Goal: Task Accomplishment & Management: Complete application form

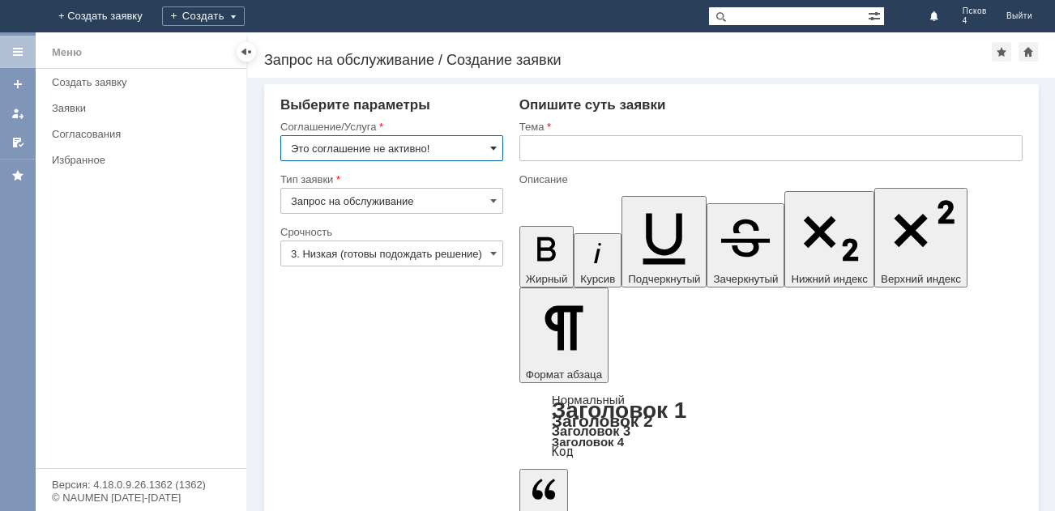
click at [492, 143] on span at bounding box center [493, 148] width 6 height 13
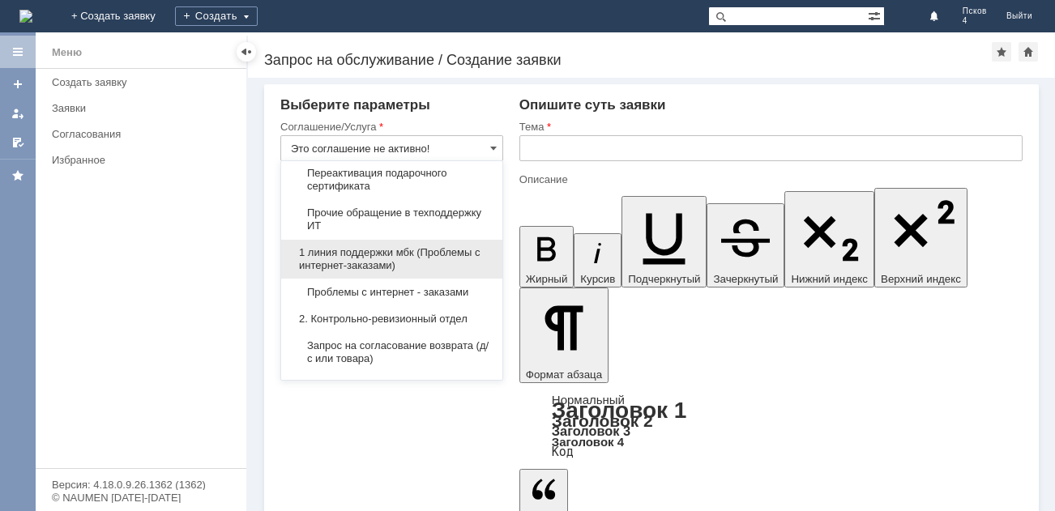
scroll to position [162, 0]
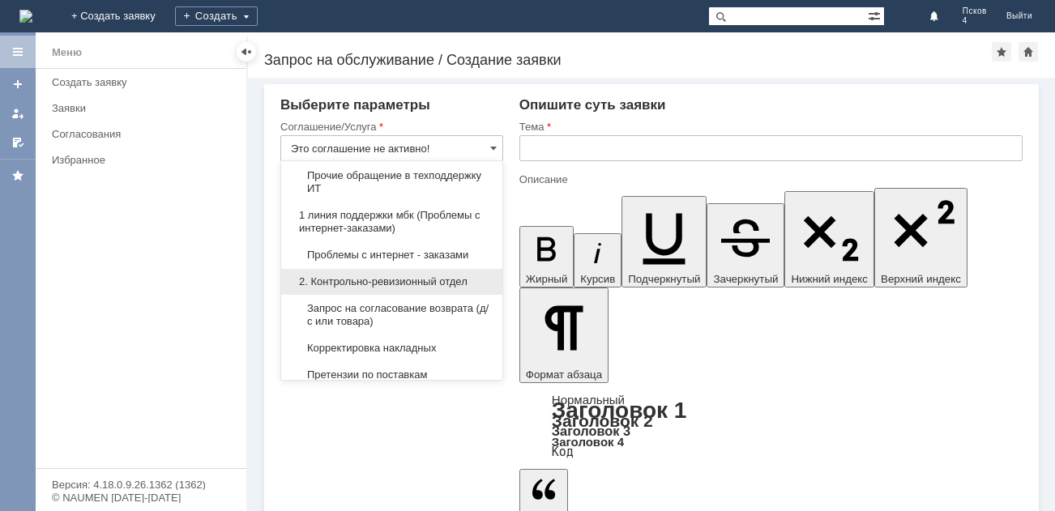
click at [407, 276] on span "2. Контрольно-ревизионный отдел" at bounding box center [392, 282] width 202 height 13
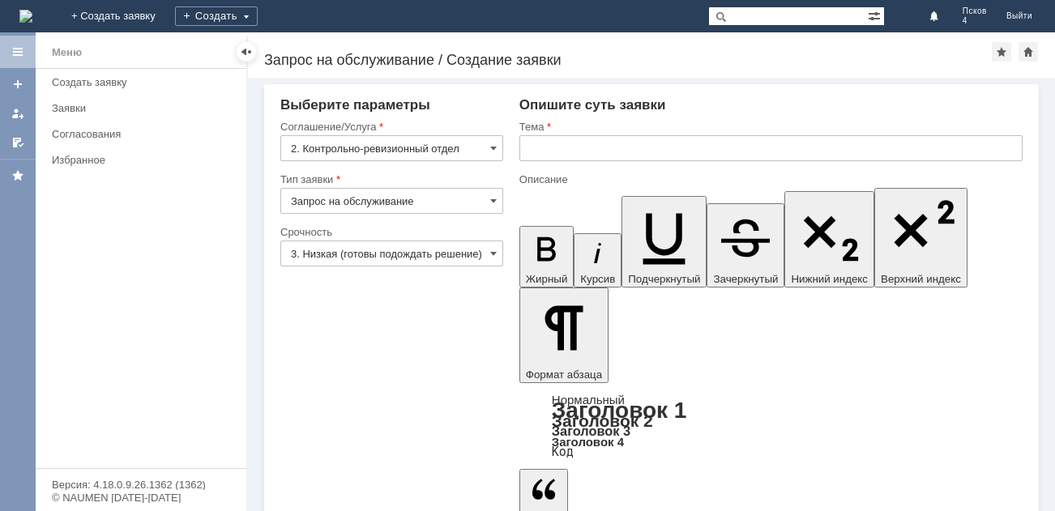
type input "2. Контрольно-ревизионный отдел"
click at [494, 199] on span at bounding box center [493, 200] width 6 height 13
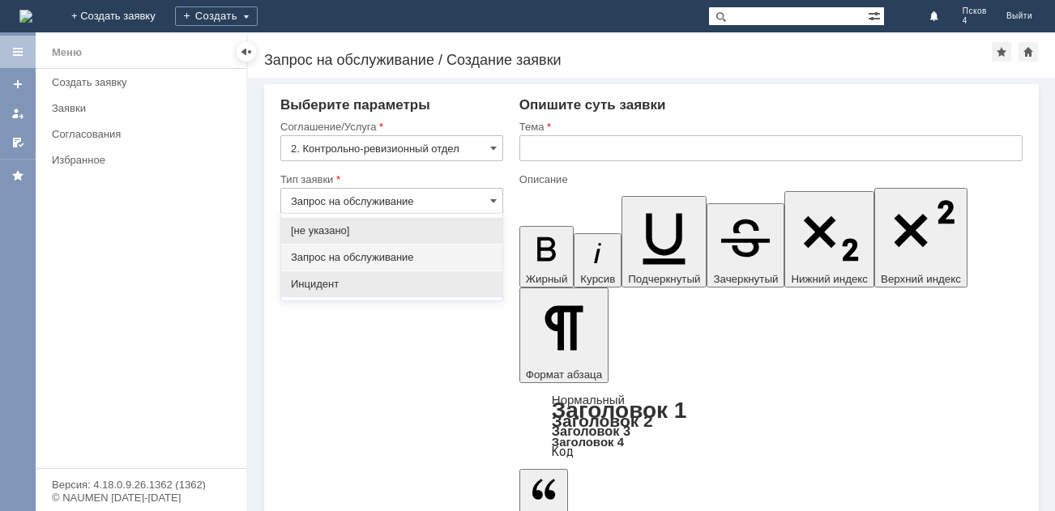
click at [468, 283] on span "Инцидент" at bounding box center [392, 284] width 202 height 13
type input "Инцидент"
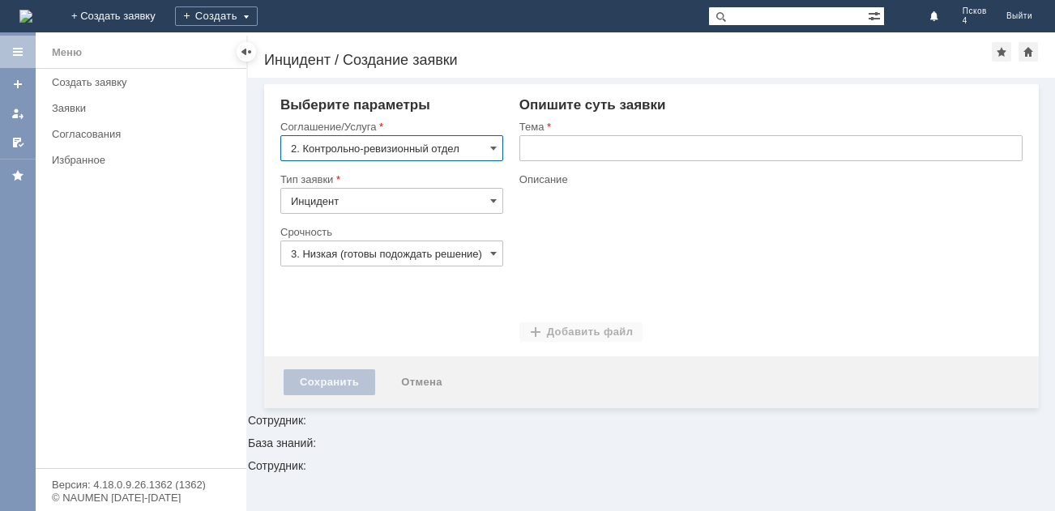
scroll to position [0, 0]
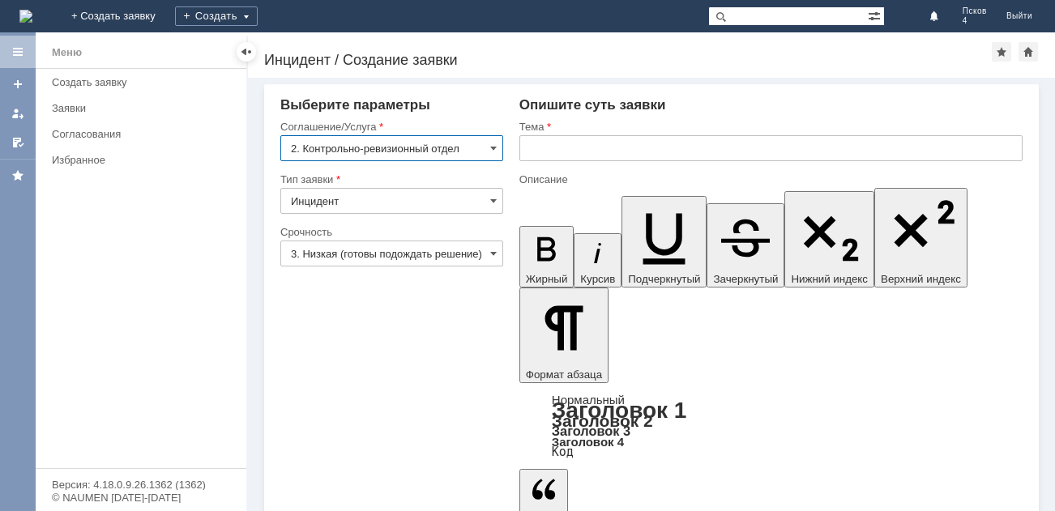
click at [473, 250] on input "3. Низкая (готовы подождать решение)" at bounding box center [391, 254] width 223 height 26
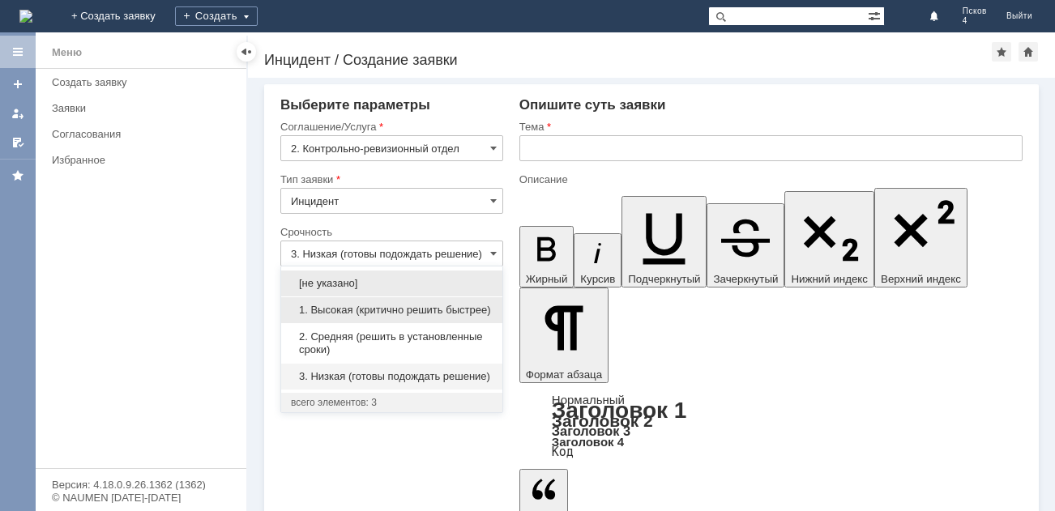
click at [460, 307] on span "1. Высокая (критично решить быстрее)" at bounding box center [392, 310] width 202 height 13
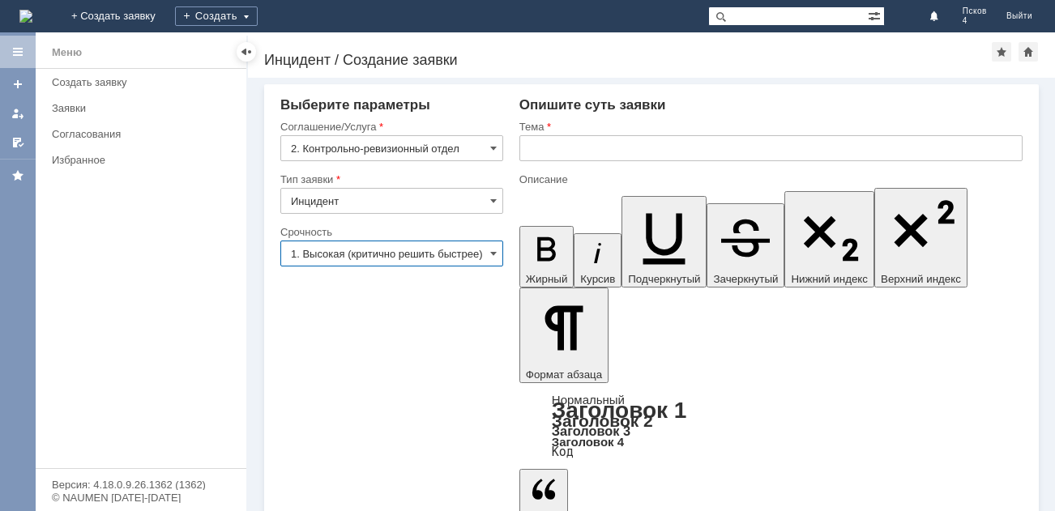
type input "1. Высокая (критично решить быстрее)"
click at [118, 78] on div "Создать заявку" at bounding box center [144, 82] width 185 height 12
click at [485, 146] on input "2. Контрольно-ревизионный отдел" at bounding box center [391, 148] width 223 height 26
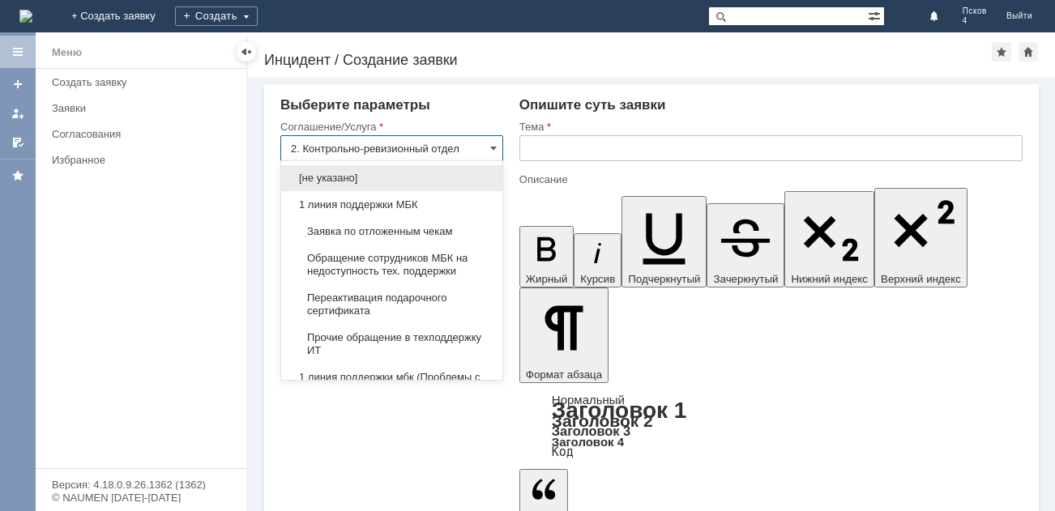
scroll to position [269, 0]
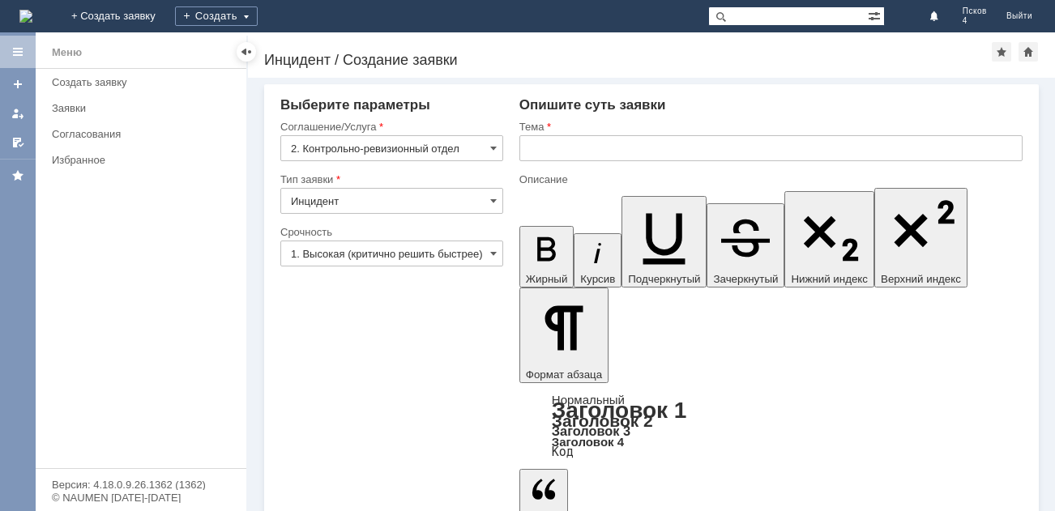
click at [482, 50] on div "Назад | Инцидент / Создание заявки Инцидент / Создание заявки" at bounding box center [651, 54] width 807 height 45
type input "2. Контрольно-ревизионный отдел"
click at [537, 151] on input "text" at bounding box center [770, 148] width 503 height 26
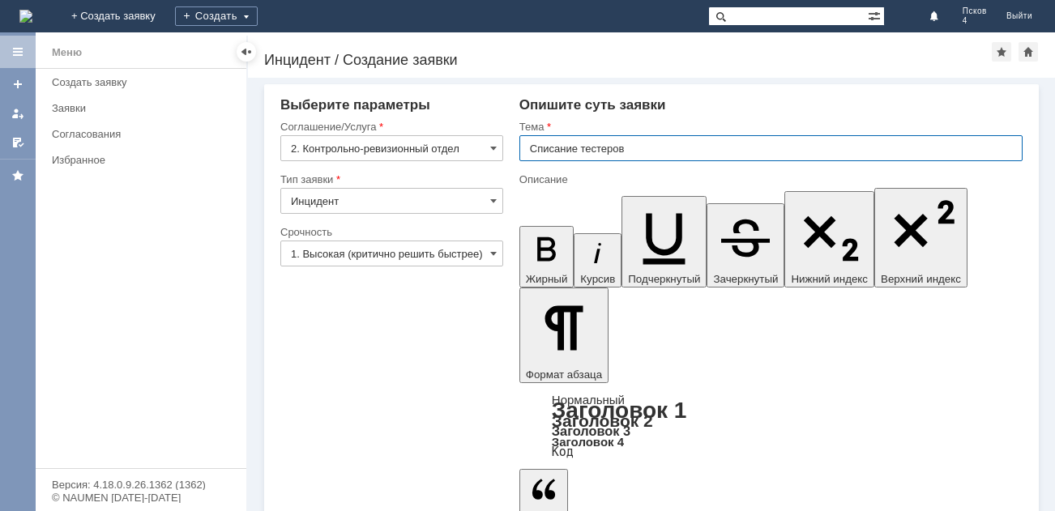
type input "Списание тестеров"
click at [728, 14] on span at bounding box center [717, 15] width 19 height 19
click at [485, 143] on input "2. Контрольно-ревизионный отдел" at bounding box center [391, 148] width 223 height 26
click at [967, 490] on div "Внимание! Выберите параметры Соглашение/Услуга 2. Контрольно-ревизионный отдел …" at bounding box center [651, 295] width 807 height 434
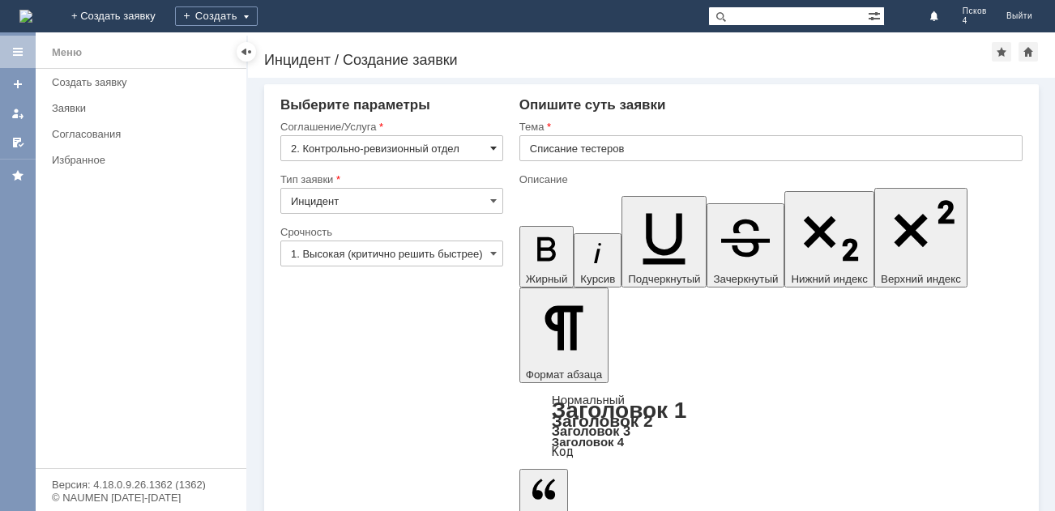
click at [495, 149] on span at bounding box center [493, 148] width 6 height 13
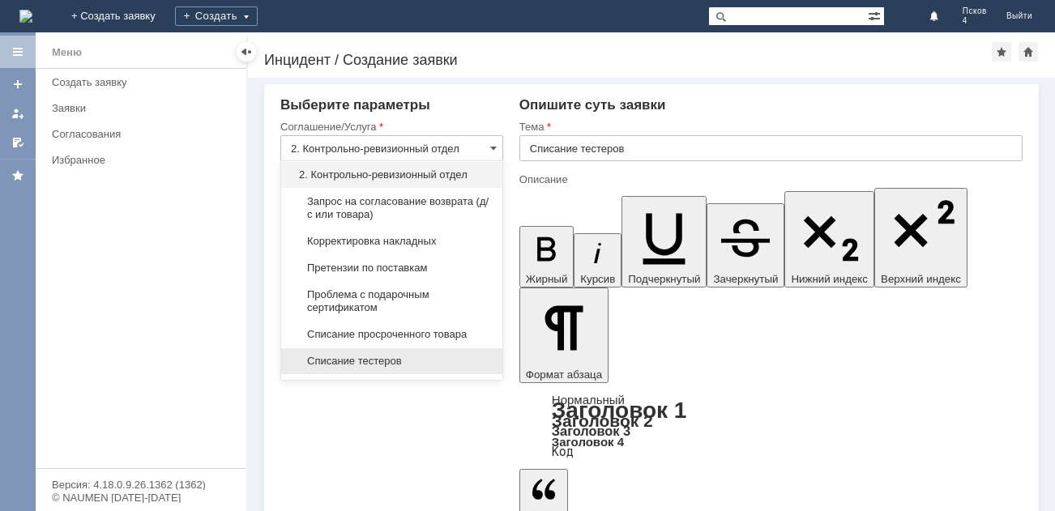
click at [400, 359] on span "Списание тестеров" at bounding box center [392, 361] width 202 height 13
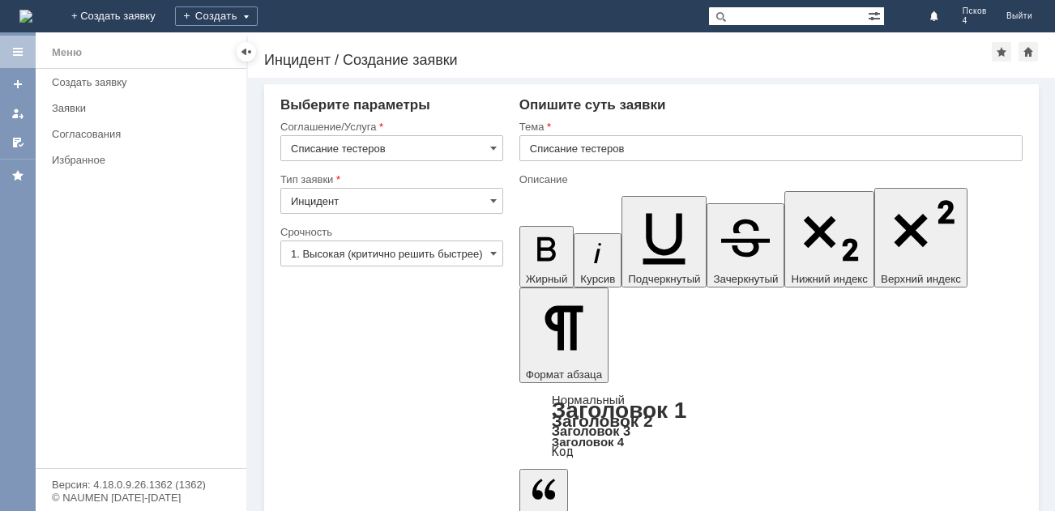
type input "Списание тестеров"
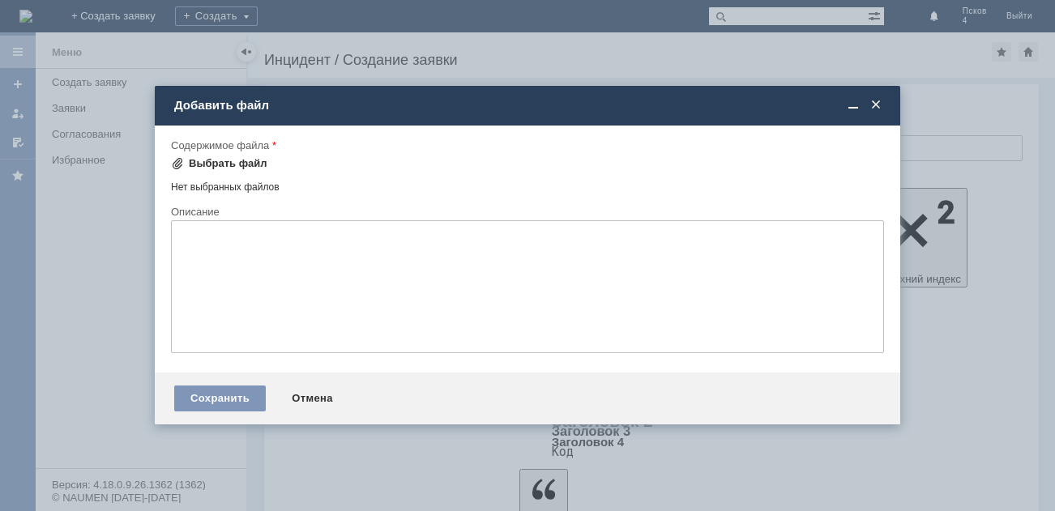
click at [236, 163] on div "Выбрать файл" at bounding box center [228, 163] width 79 height 13
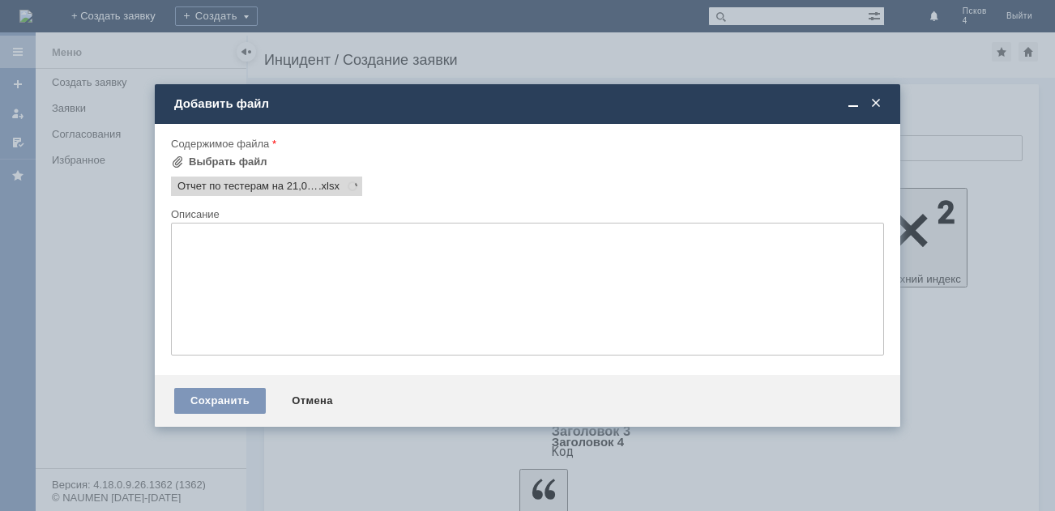
scroll to position [0, 0]
click at [229, 400] on div "Сохранить" at bounding box center [220, 401] width 92 height 26
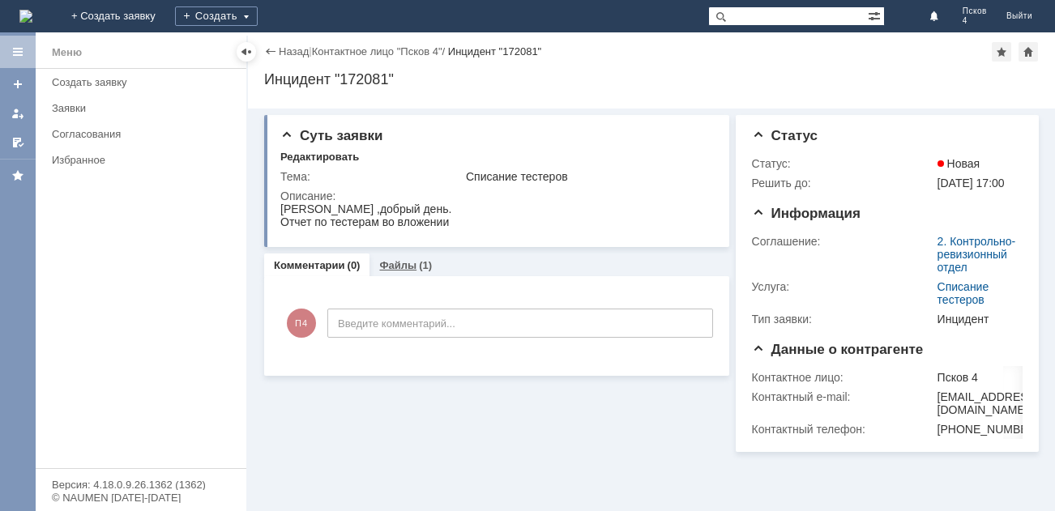
click at [393, 263] on link "Файлы" at bounding box center [397, 265] width 37 height 12
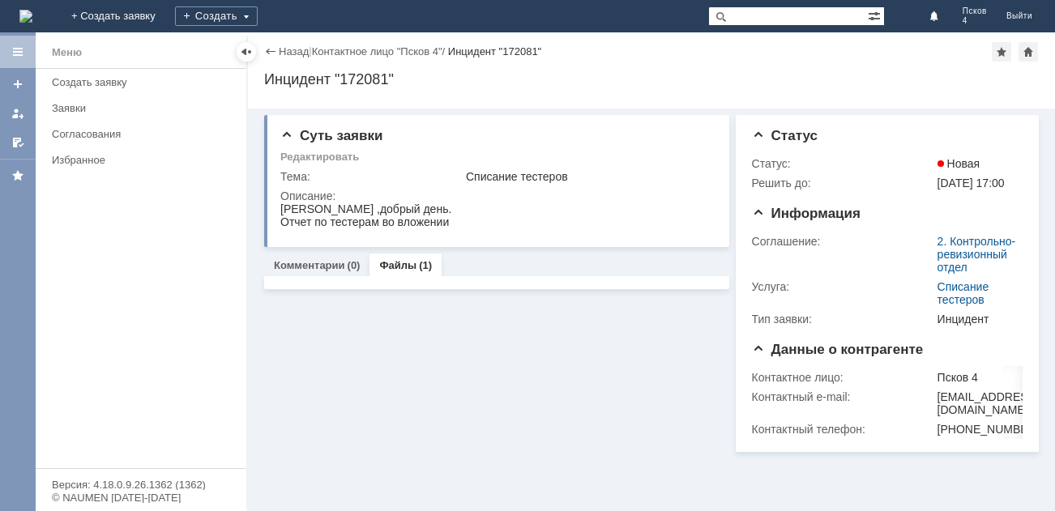
click at [393, 263] on link "Файлы" at bounding box center [397, 265] width 37 height 12
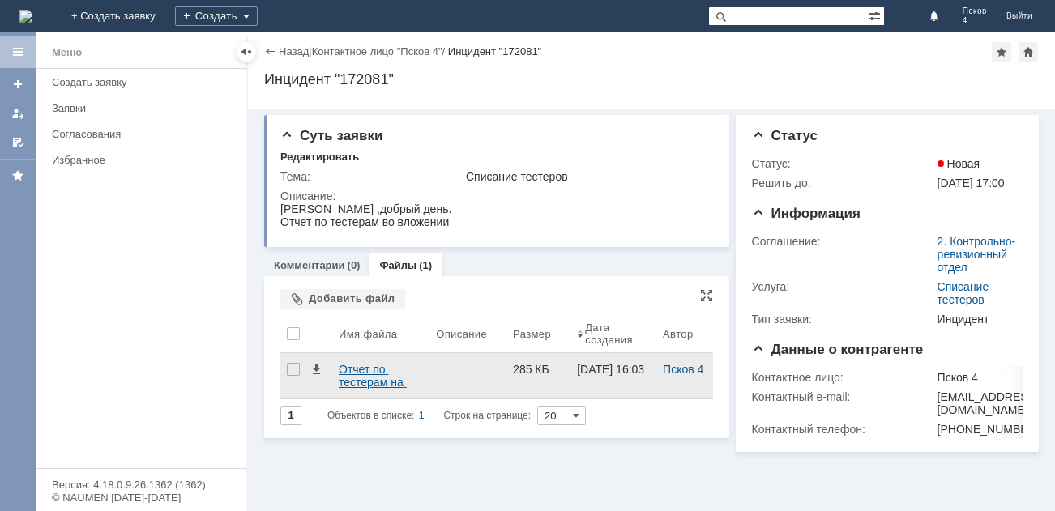
click at [380, 370] on div "Отчет по тестерам на 21,08,25.xlsx" at bounding box center [381, 376] width 84 height 26
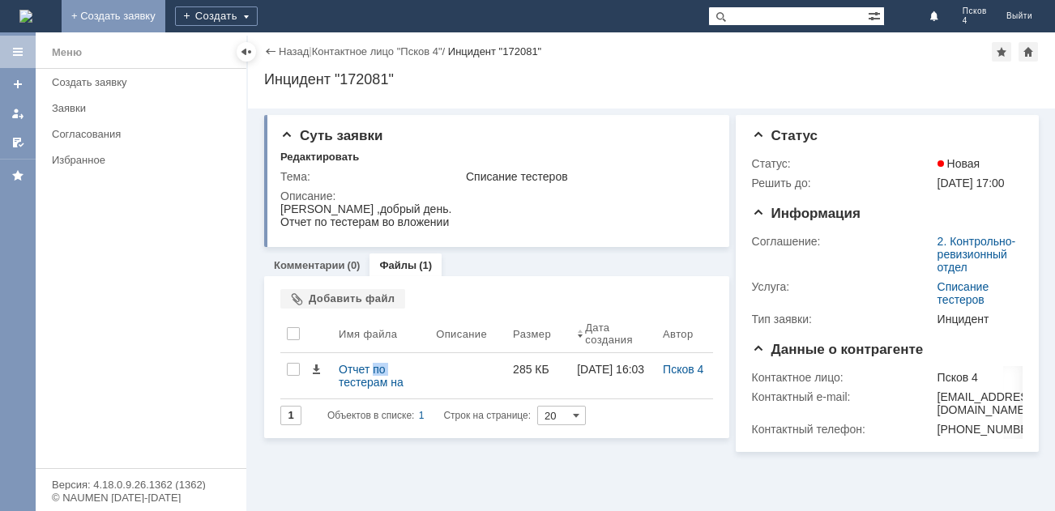
click at [165, 9] on link "+ Создать заявку" at bounding box center [114, 16] width 104 height 32
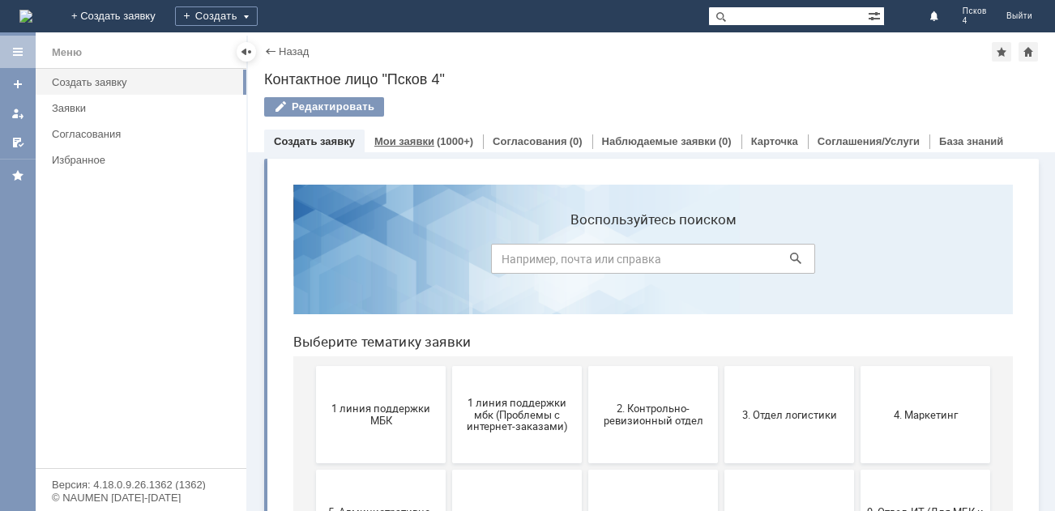
click at [416, 140] on link "Мои заявки" at bounding box center [404, 141] width 60 height 12
